Goal: Use online tool/utility: Utilize a website feature to perform a specific function

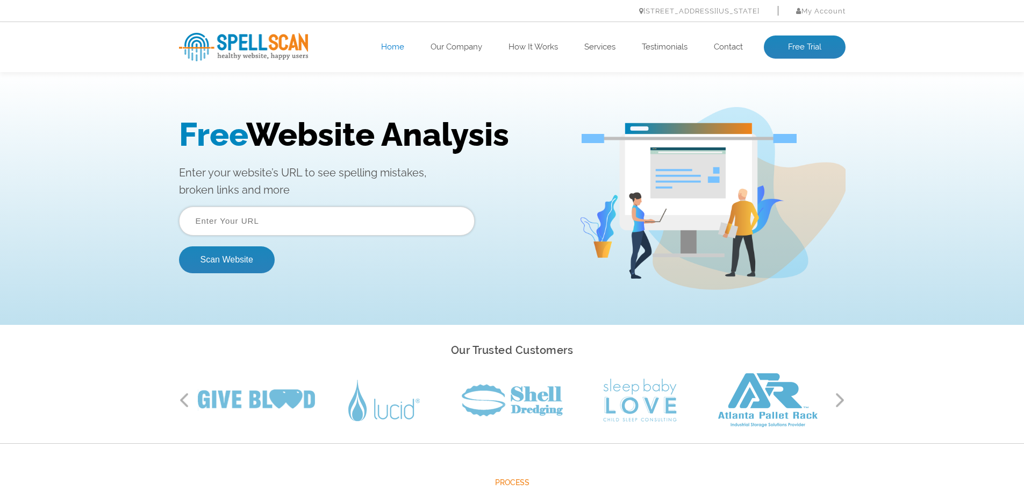
drag, startPoint x: 225, startPoint y: 173, endPoint x: 377, endPoint y: 185, distance: 152.6
click at [377, 185] on p "Enter your website’s URL to see spelling mistakes, broken links and more" at bounding box center [371, 181] width 384 height 34
click at [372, 188] on p "Enter your website’s URL to see spelling mistakes, broken links and more" at bounding box center [371, 181] width 384 height 34
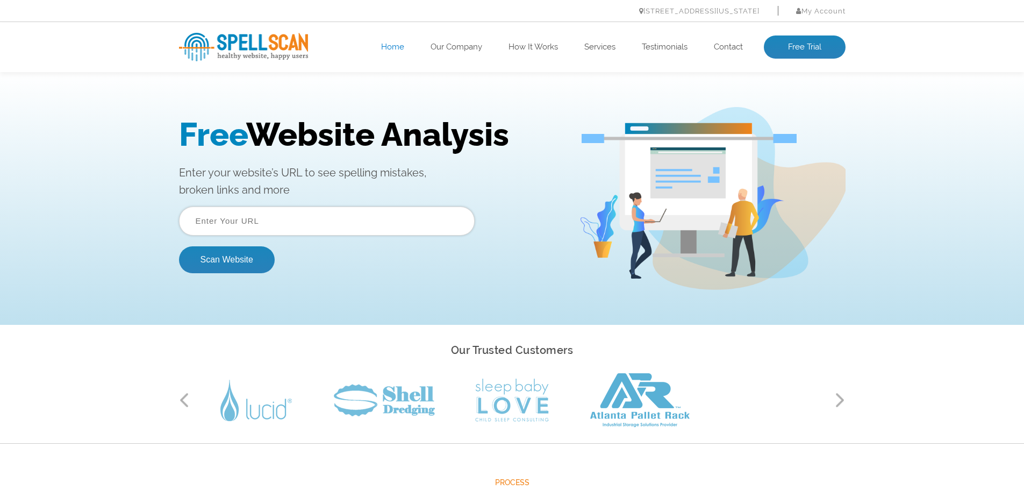
click at [253, 221] on input "text" at bounding box center [327, 220] width 296 height 29
paste input "www.amazon.com/dp/B0D7BHNFSY"
type input "www.amazon.com/dp/B0D7BHNFSY"
click at [263, 262] on button "Scan Website" at bounding box center [227, 259] width 96 height 27
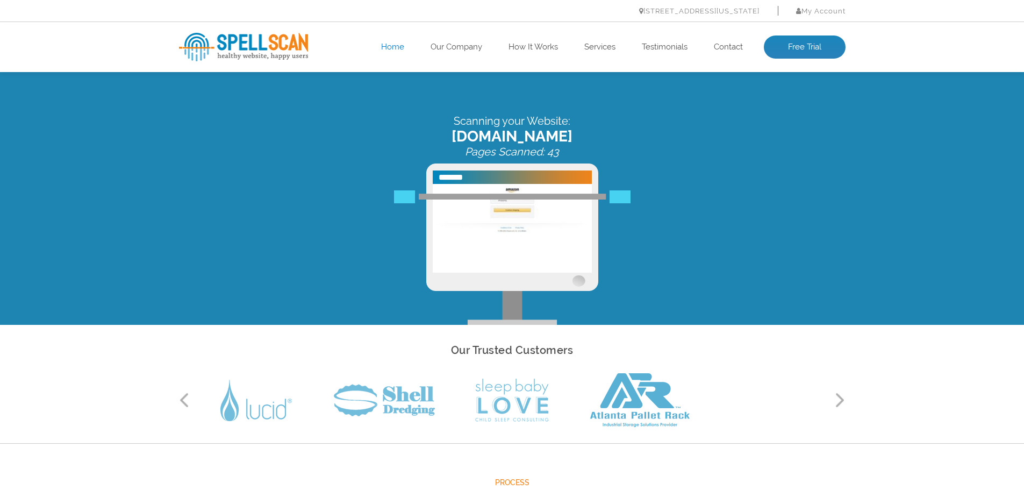
click at [523, 253] on img at bounding box center [512, 259] width 236 height 13
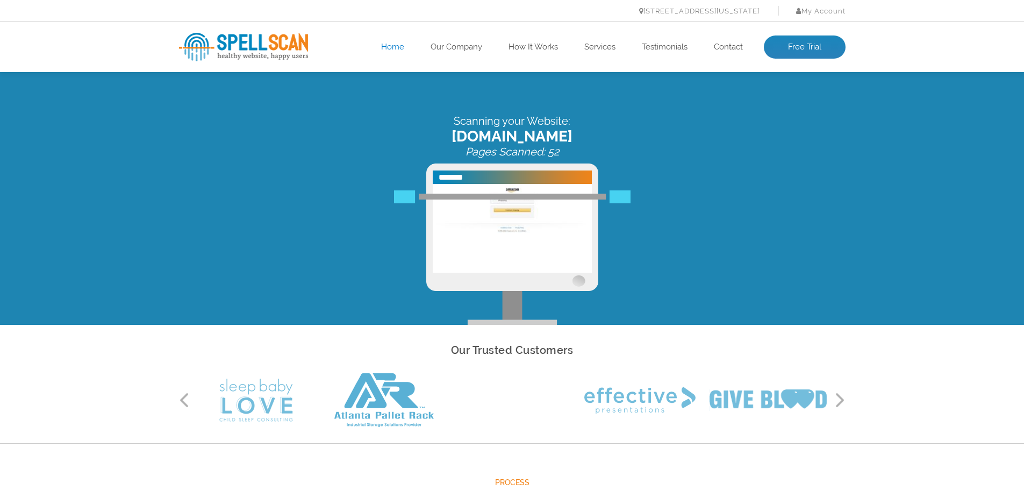
click at [499, 223] on img at bounding box center [512, 228] width 159 height 89
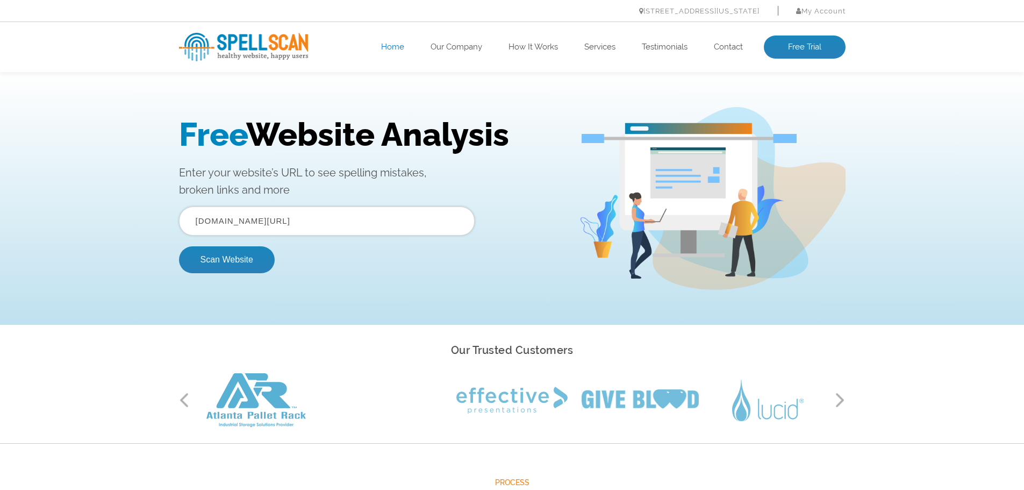
click at [405, 226] on input "www.amazon.com/dp/B0D7BHNFSY" at bounding box center [327, 220] width 296 height 29
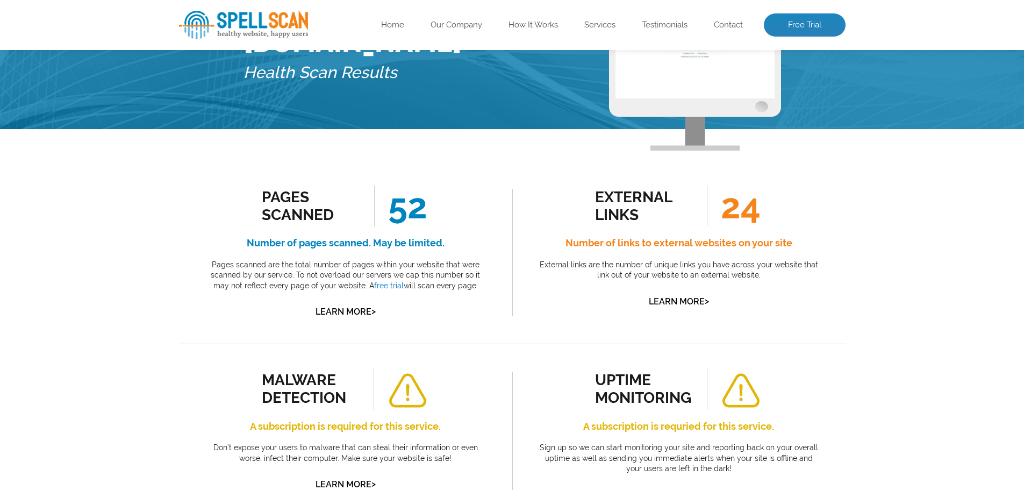
scroll to position [107, 0]
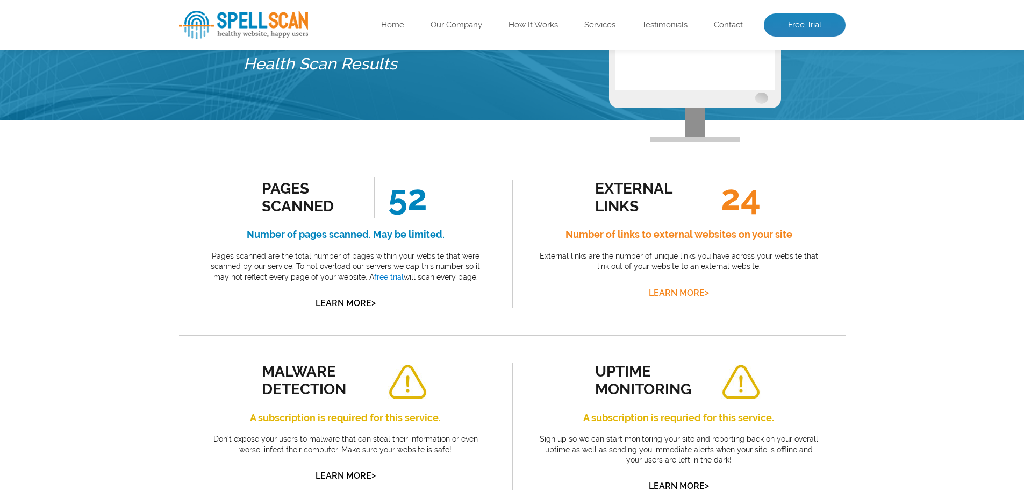
click at [684, 297] on link "Learn More >" at bounding box center [679, 293] width 60 height 10
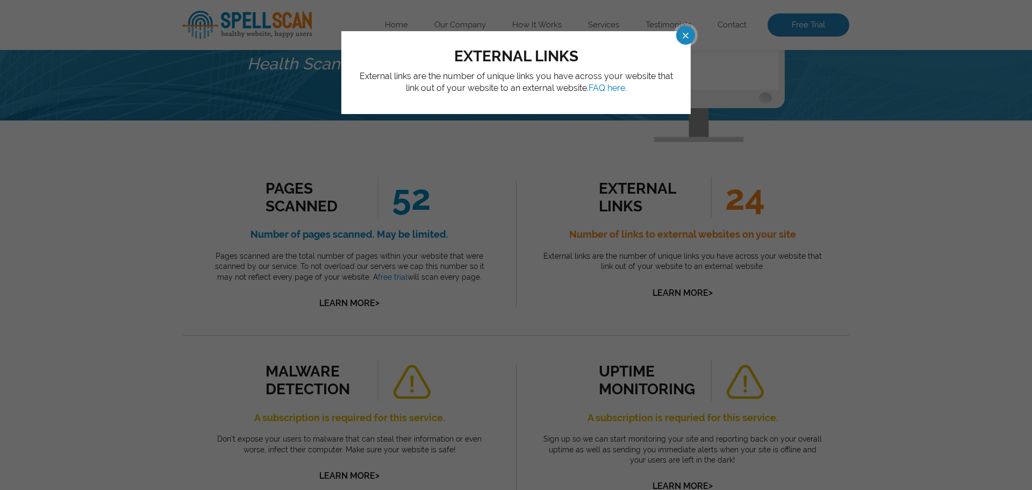
click at [685, 32] on span at bounding box center [675, 35] width 19 height 19
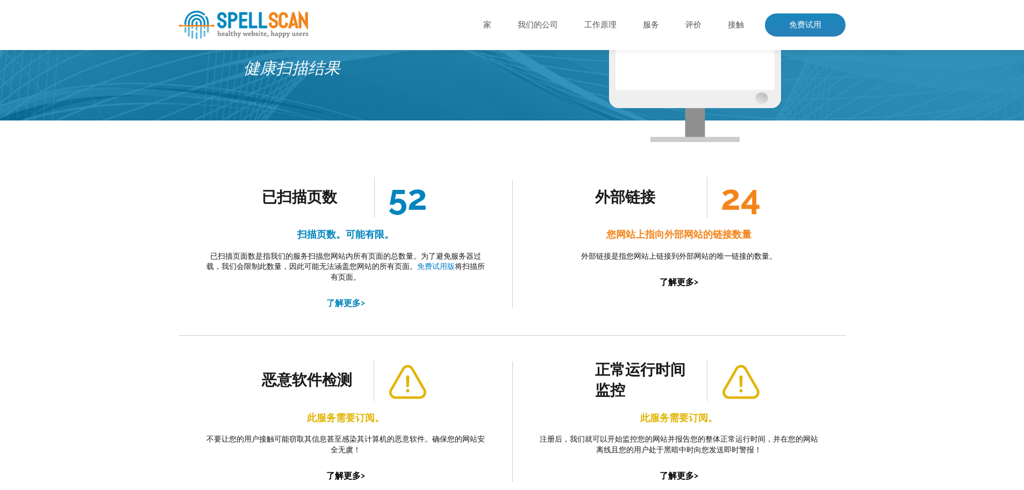
click at [359, 304] on font "了解更多" at bounding box center [343, 303] width 34 height 10
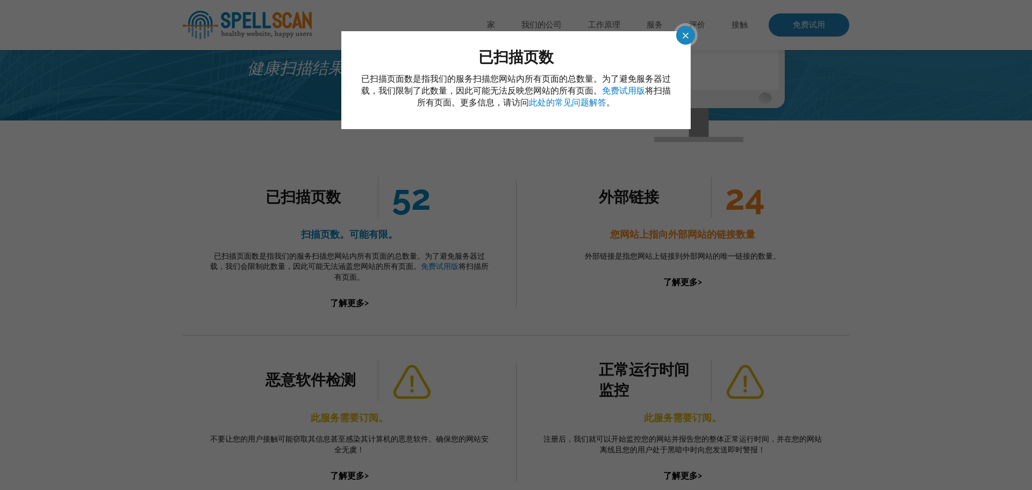
drag, startPoint x: 682, startPoint y: 38, endPoint x: 618, endPoint y: 98, distance: 87.5
click at [682, 38] on span at bounding box center [675, 35] width 19 height 19
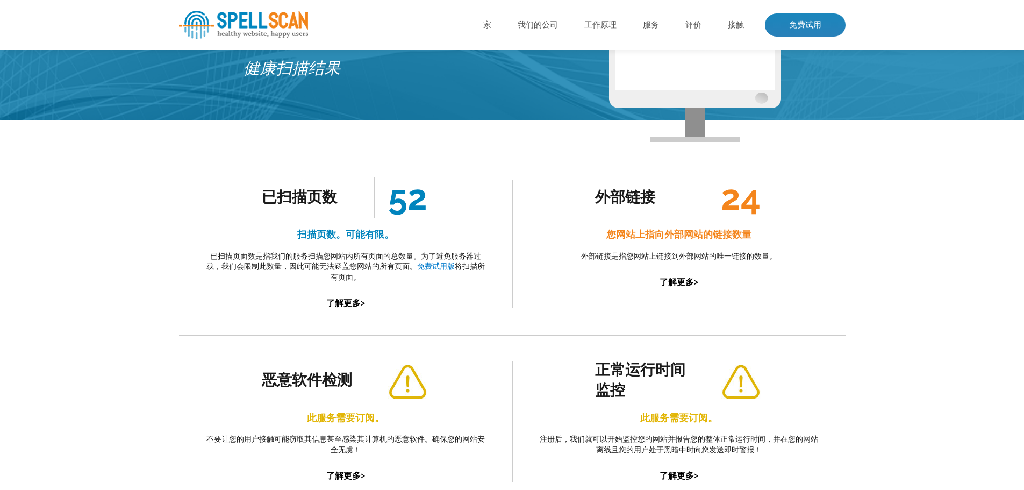
click at [413, 201] on font "52" at bounding box center [407, 197] width 39 height 41
click at [844, 236] on div "外部链接 24 您网站上指向外部网站的链接数量 外部链接是指您网站上链接到外部网站的唯一链接的数量。 了解更多 > 外部链接 外部链接是指您网站上链接到外部网…" at bounding box center [678, 244] width 333 height 182
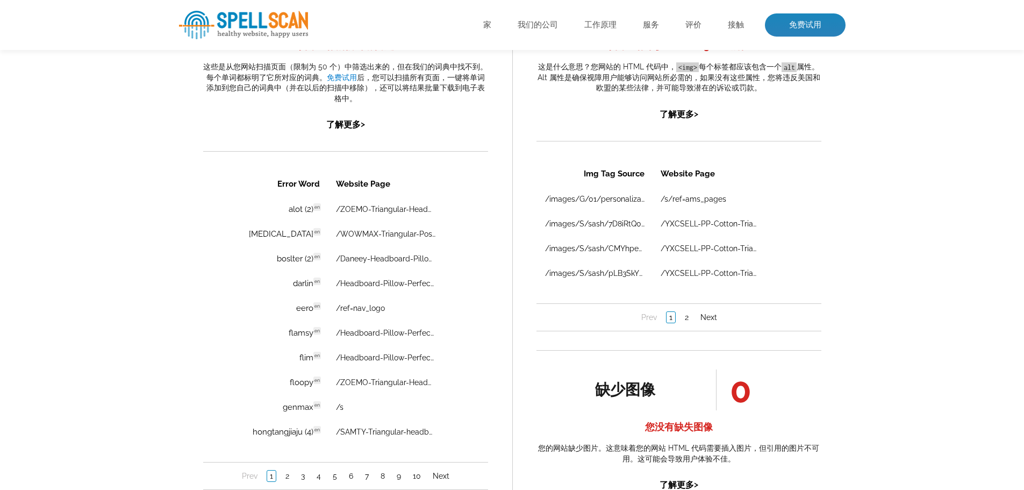
scroll to position [699, 0]
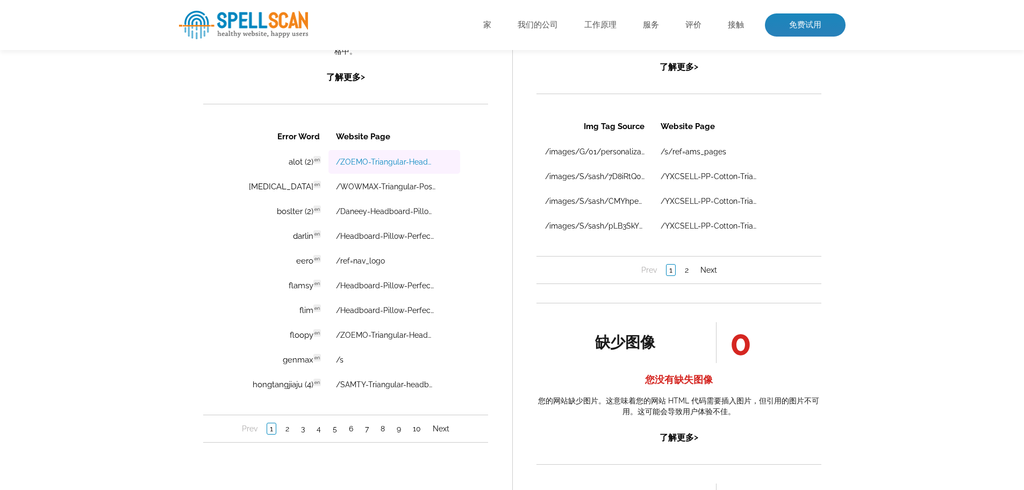
click at [413, 161] on link "/ZOEMO-Triangular-Headboard-Positioning-Removable/dp/B0D3X3GLV2/ref=cs_sr_dp_5" at bounding box center [384, 161] width 99 height 9
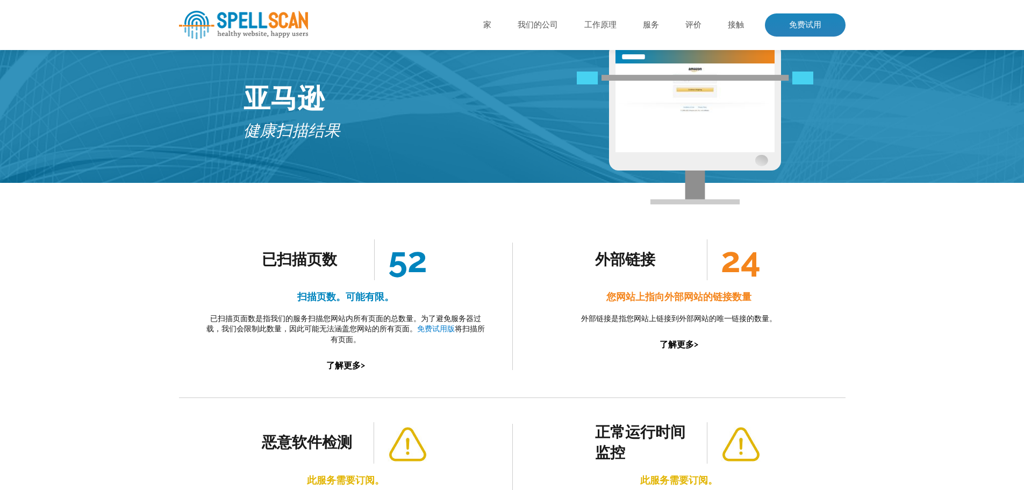
scroll to position [0, 0]
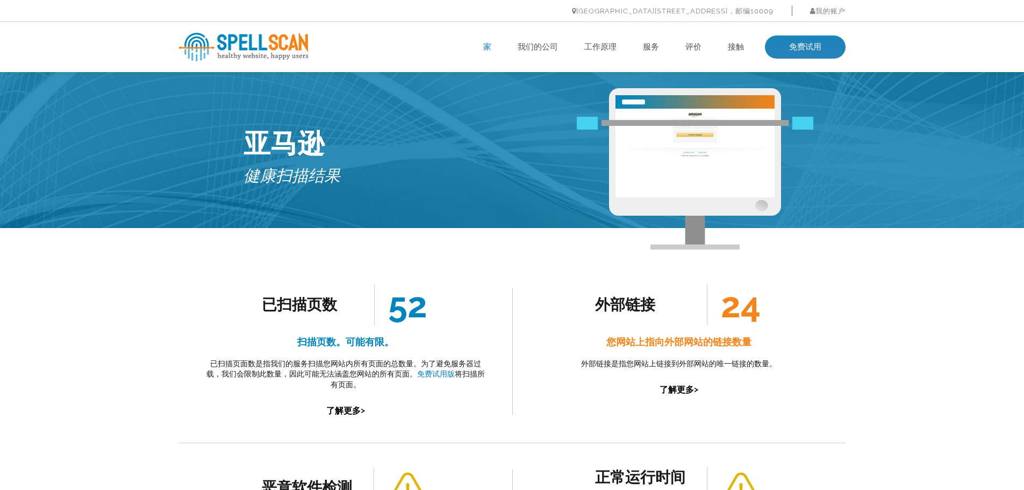
click at [489, 49] on font "家" at bounding box center [487, 47] width 8 height 10
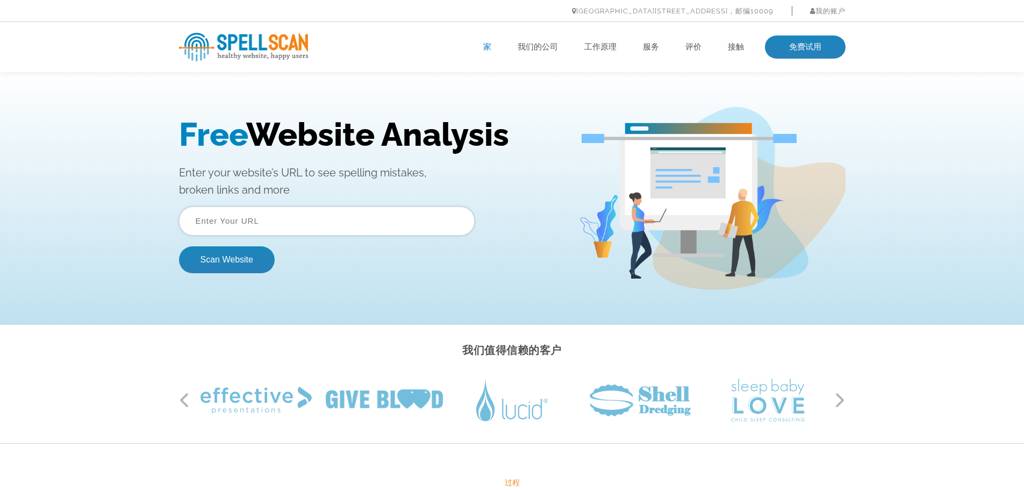
click at [296, 222] on input "text" at bounding box center [327, 220] width 296 height 29
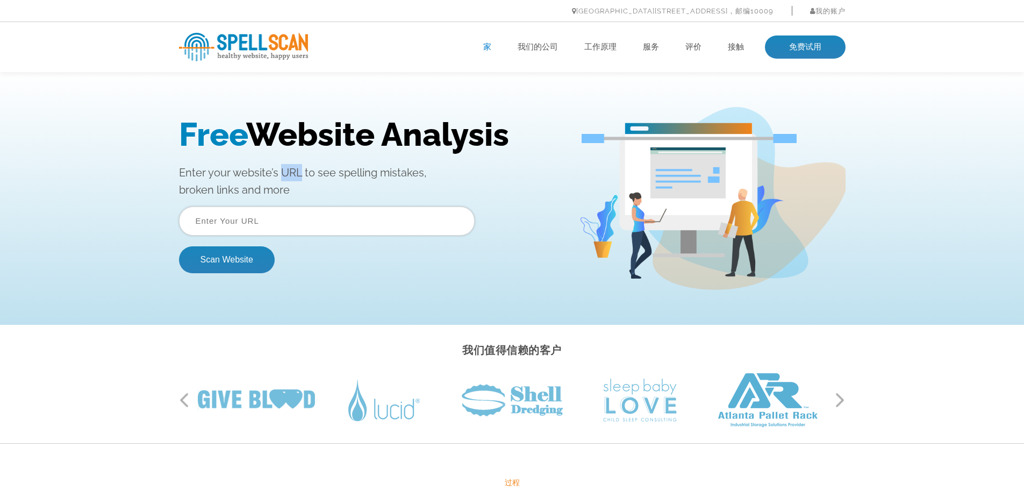
drag, startPoint x: 282, startPoint y: 175, endPoint x: 301, endPoint y: 176, distance: 19.4
click at [301, 176] on p "Enter your website’s URL to see spelling mistakes, broken links and more" at bounding box center [371, 181] width 384 height 34
click at [270, 232] on input "text" at bounding box center [327, 220] width 296 height 29
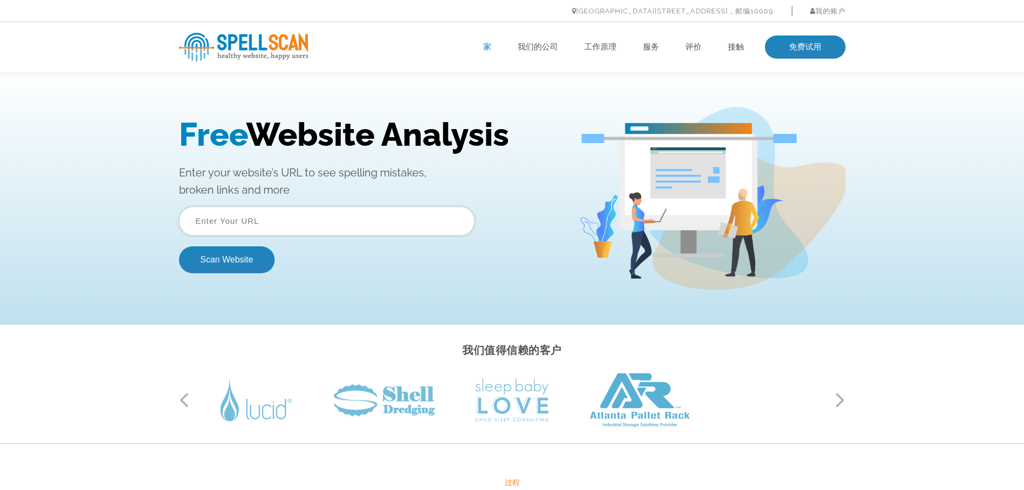
click at [399, 353] on h2 "我们值得信赖的客户" at bounding box center [512, 350] width 666 height 19
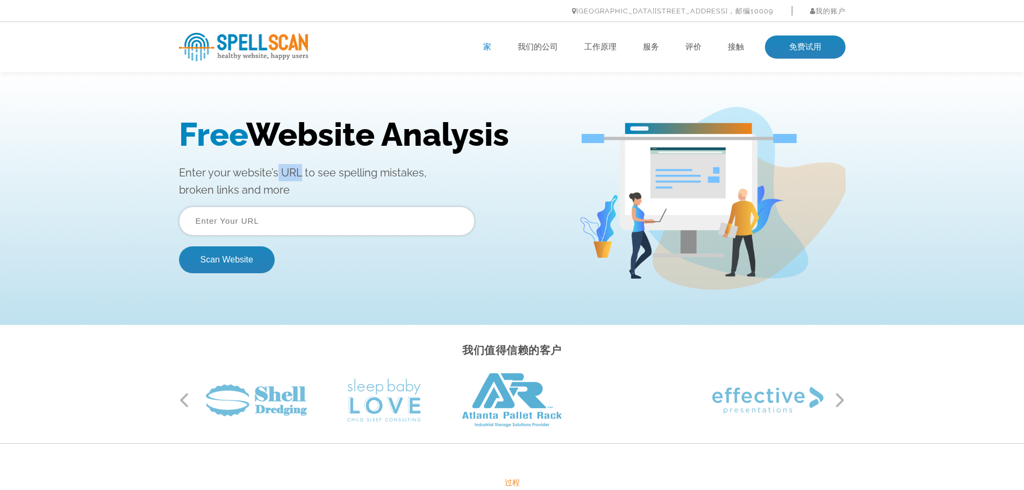
drag, startPoint x: 277, startPoint y: 170, endPoint x: 300, endPoint y: 170, distance: 22.6
click at [300, 170] on p "Enter your website’s URL to see spelling mistakes, broken links and more" at bounding box center [371, 181] width 384 height 34
copy p "URL"
click at [242, 229] on input "text" at bounding box center [327, 220] width 296 height 29
paste input "B0D7BHNFSY"
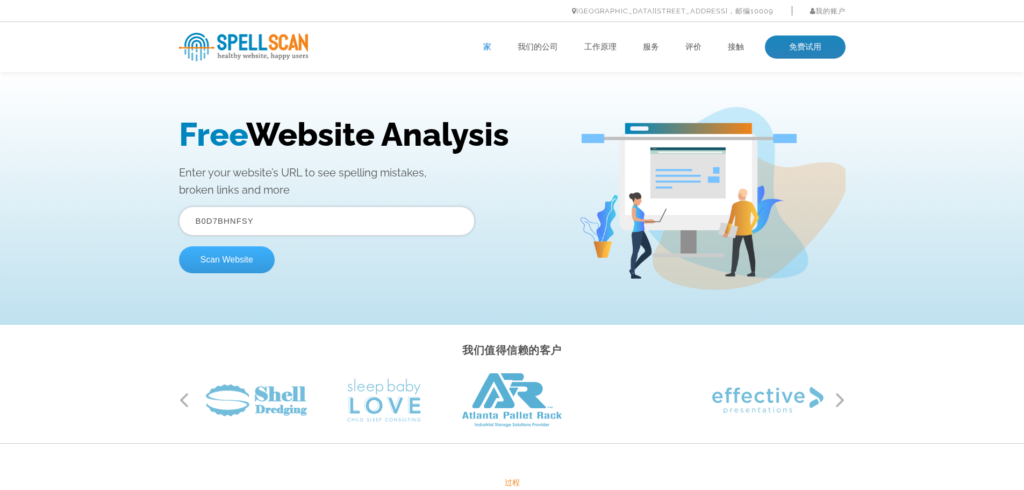
type input "B0D7BHNFSY"
click at [239, 248] on button "Scan Website" at bounding box center [227, 259] width 96 height 27
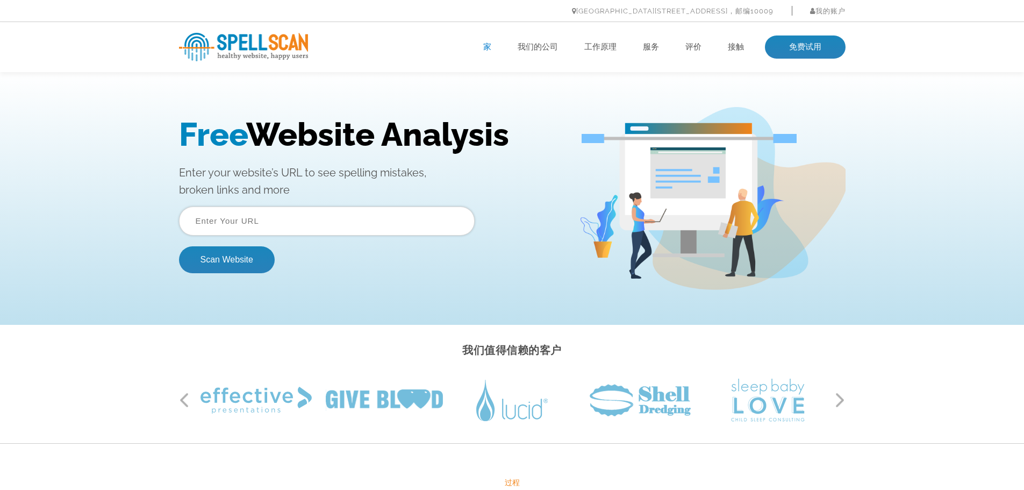
click at [815, 164] on img at bounding box center [712, 198] width 267 height 183
click at [612, 48] on font "工作原理" at bounding box center [600, 47] width 32 height 10
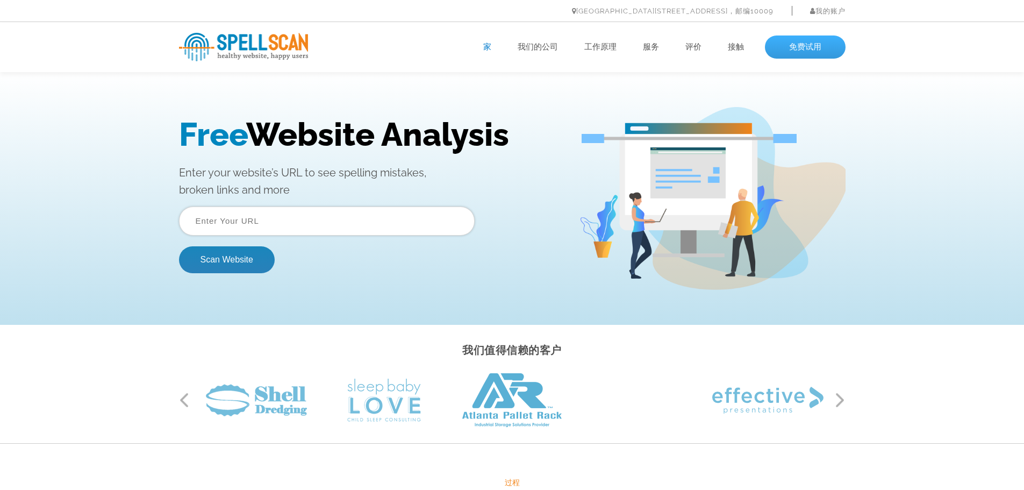
click at [835, 39] on link "免费试用" at bounding box center [805, 47] width 81 height 24
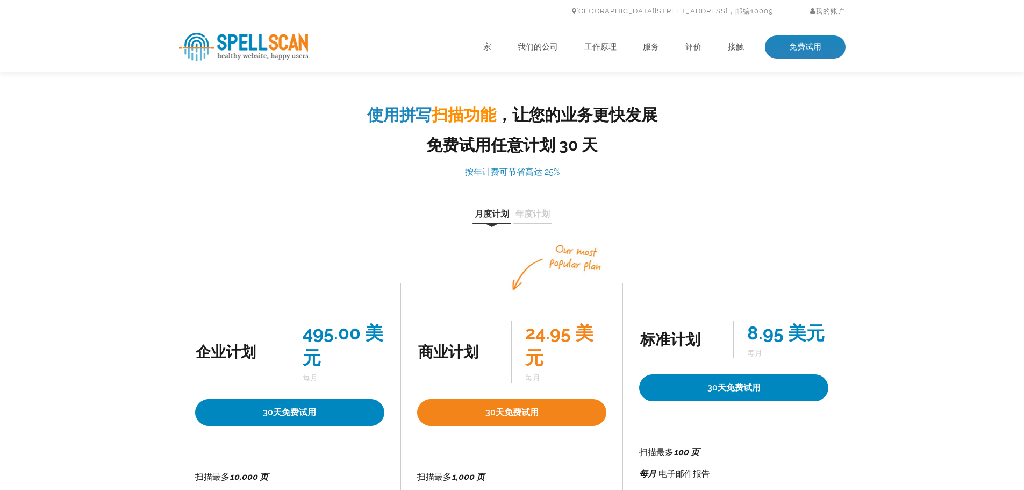
click at [893, 190] on div "使用拼写 扫描功能 ，让您的业务更快发展 免费试用任意计划 30 天 按年计费可节省高达 25% 月度计划 年度计划 企业计划 495.00 美元 每月 30…" at bounding box center [512, 329] width 1024 height 514
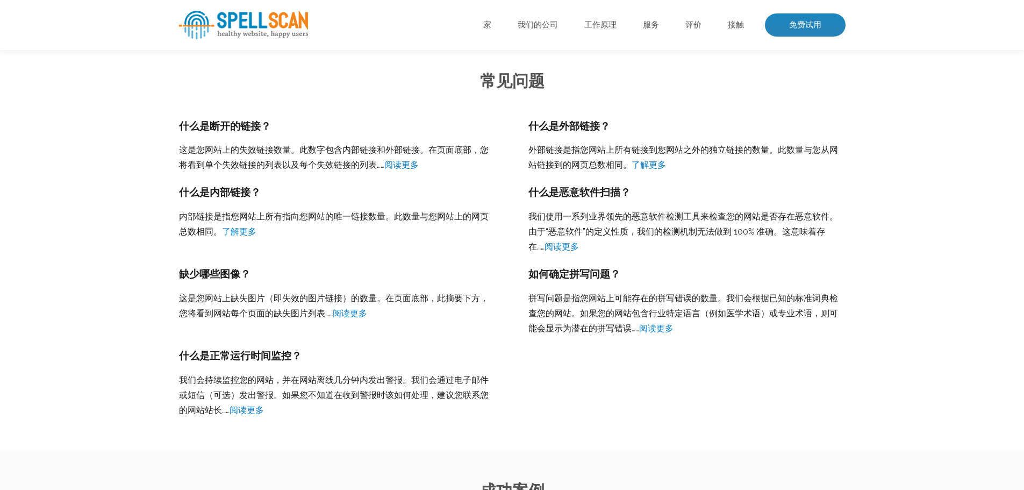
scroll to position [1021, 0]
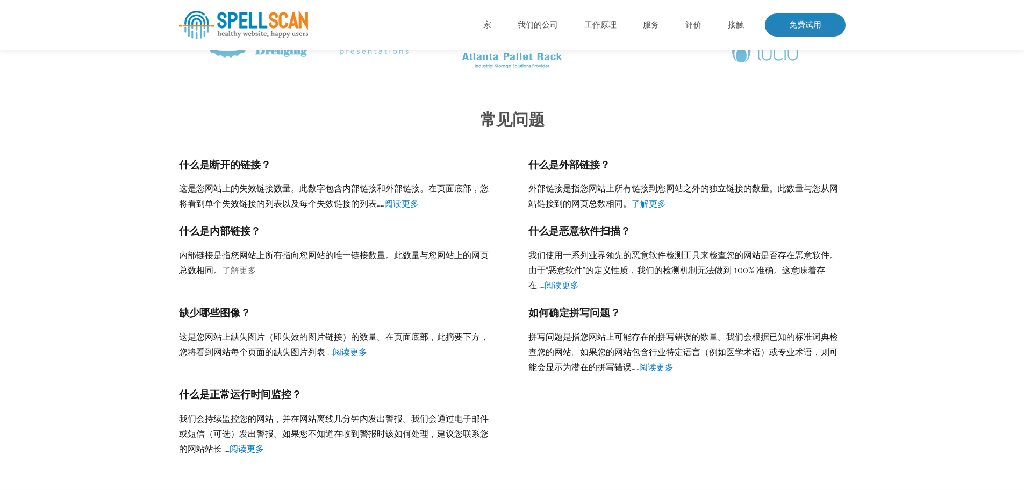
click at [241, 275] on font "了解更多" at bounding box center [239, 270] width 34 height 10
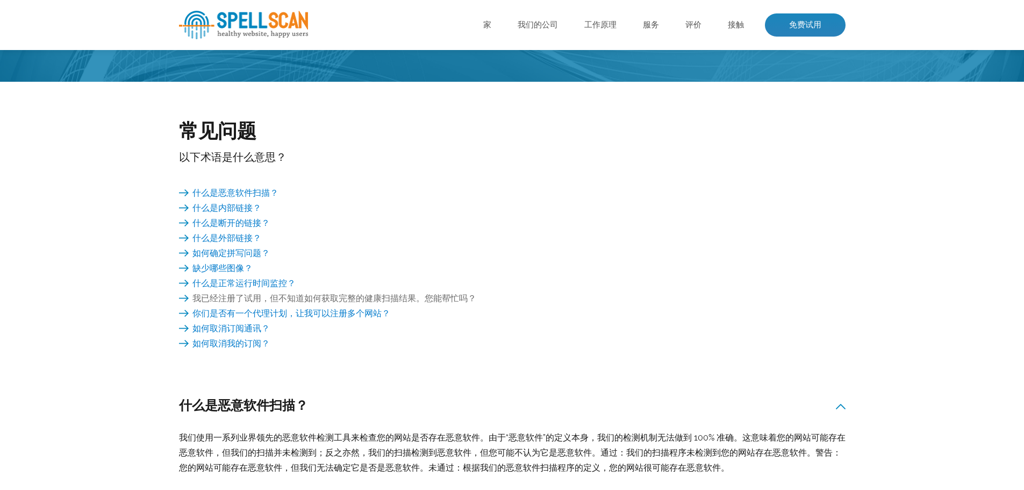
scroll to position [161, 0]
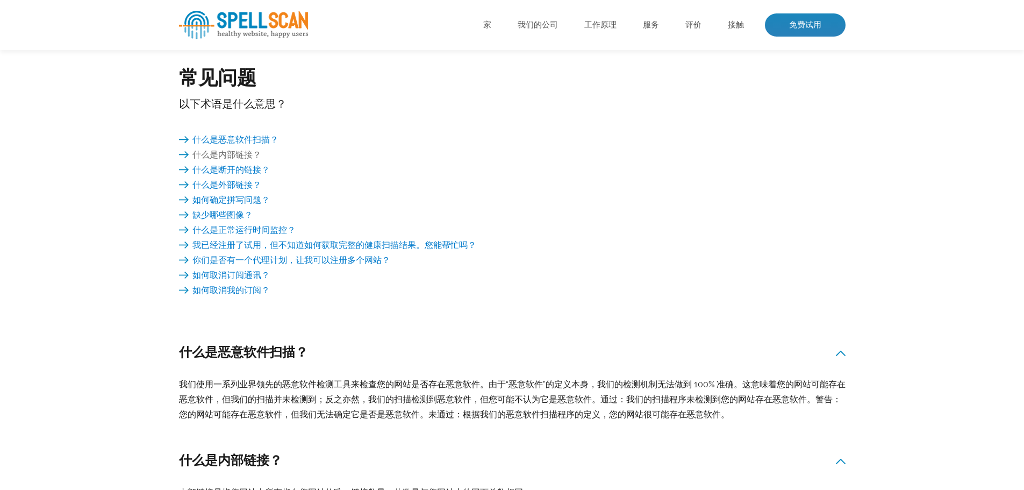
click at [219, 155] on font "什么是内部链接？" at bounding box center [226, 154] width 69 height 10
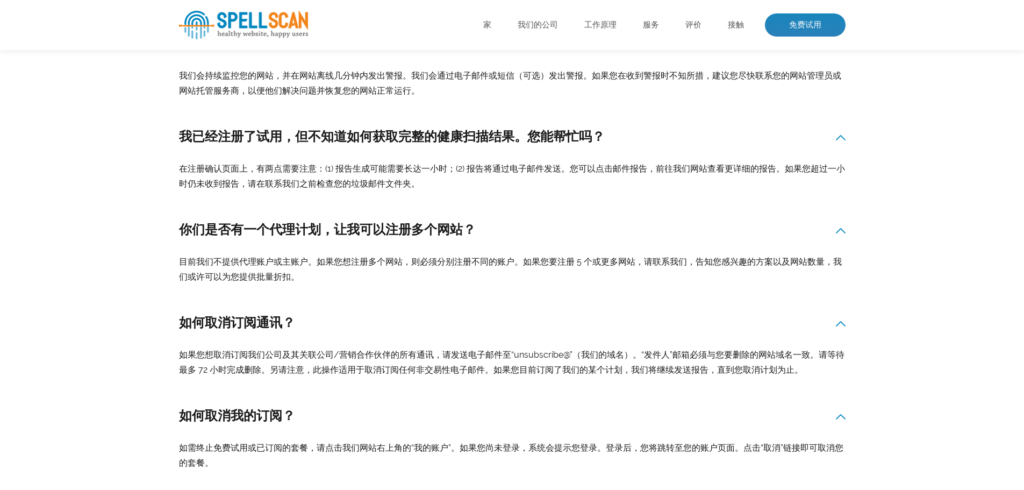
scroll to position [1024, 0]
